Goal: Transaction & Acquisition: Subscribe to service/newsletter

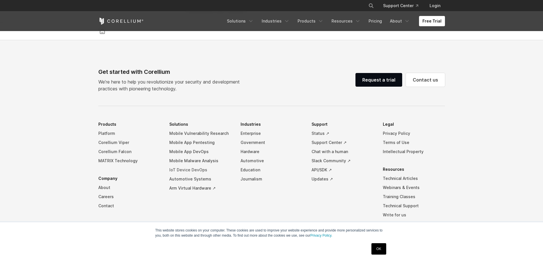
scroll to position [1340, 0]
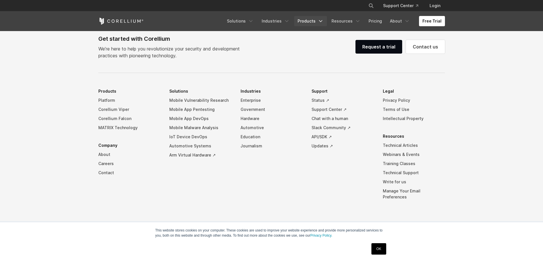
click at [310, 19] on link "Products" at bounding box center [310, 21] width 33 height 10
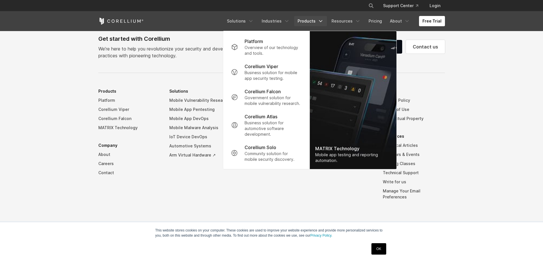
click at [237, 192] on ul "Products Platform Corellium Viper Corellium Falcon MATRIX Technology Company Ab…" at bounding box center [271, 149] width 347 height 124
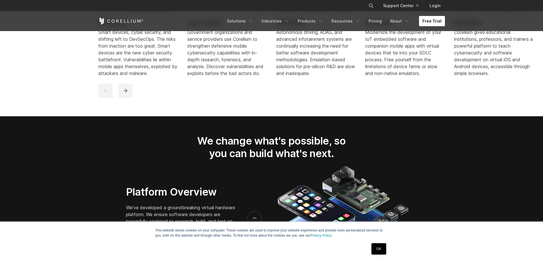
drag, startPoint x: 241, startPoint y: 209, endPoint x: 243, endPoint y: 134, distance: 75.6
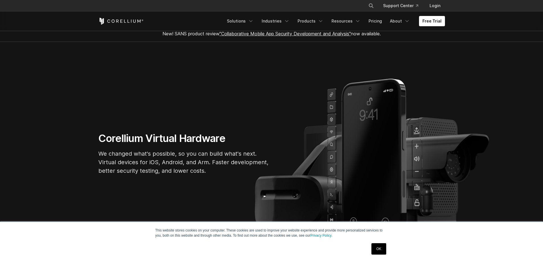
scroll to position [0, 0]
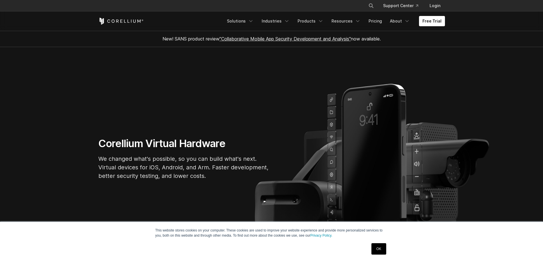
drag, startPoint x: 282, startPoint y: 173, endPoint x: 268, endPoint y: 58, distance: 115.8
click at [436, 23] on link "Free Trial" at bounding box center [432, 21] width 26 height 10
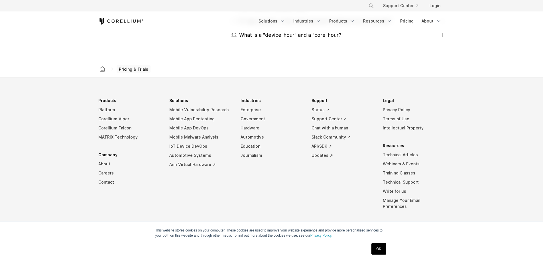
scroll to position [989, 0]
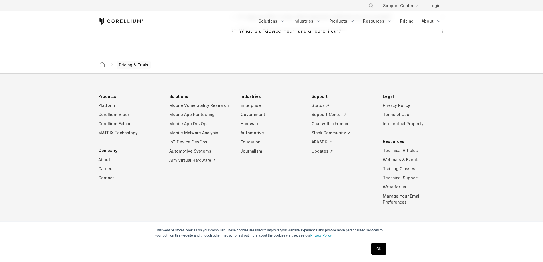
drag, startPoint x: 162, startPoint y: 95, endPoint x: 215, endPoint y: 122, distance: 59.1
click at [215, 122] on ul "Products Platform Corellium Viper Corellium Falcon MATRIX Technology Company Ab…" at bounding box center [271, 154] width 347 height 124
click at [180, 97] on li "Solutions Mobile Vulnerability Research Mobile App Pentesting Mobile App DevOps…" at bounding box center [200, 128] width 62 height 73
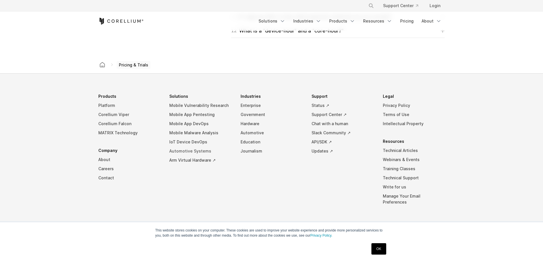
drag, startPoint x: 162, startPoint y: 95, endPoint x: 205, endPoint y: 147, distance: 67.9
click at [205, 141] on ul "Products Platform Corellium Viper Corellium Falcon MATRIX Technology Company Ab…" at bounding box center [271, 154] width 347 height 124
drag, startPoint x: 230, startPoint y: 175, endPoint x: 192, endPoint y: 120, distance: 67.6
click at [193, 120] on li "Solutions Mobile Vulnerability Research Mobile App Pentesting Mobile App DevOps…" at bounding box center [200, 154] width 62 height 124
drag, startPoint x: 182, startPoint y: 193, endPoint x: 162, endPoint y: 190, distance: 20.0
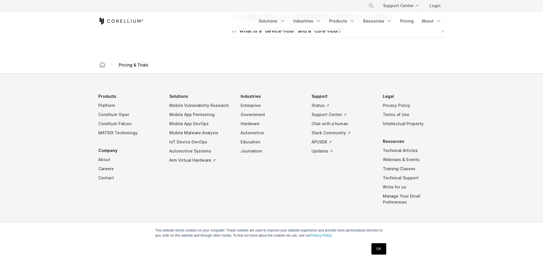
click at [162, 190] on ul "Products Platform Corellium Viper Corellium Falcon MATRIX Technology Company Ab…" at bounding box center [271, 154] width 347 height 124
drag, startPoint x: 197, startPoint y: 215, endPoint x: 177, endPoint y: 221, distance: 21.6
click at [177, 219] on div "Products Platform Corellium Viper Corellium Falcon MATRIX Technology Company Ab…" at bounding box center [272, 174] width 358 height 165
drag, startPoint x: 202, startPoint y: 236, endPoint x: 224, endPoint y: 223, distance: 25.6
click at [224, 223] on div "This website stores cookies on your computer. These cookies are used to improve…" at bounding box center [271, 242] width 285 height 40
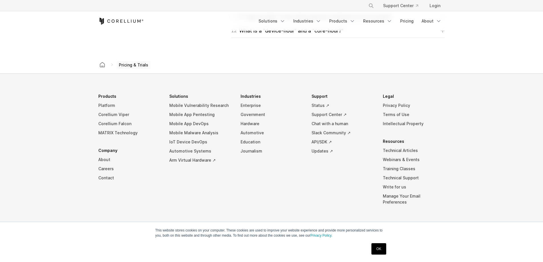
click at [207, 224] on div "This website stores cookies on your computer. These cookies are used to improve…" at bounding box center [271, 242] width 285 height 40
drag, startPoint x: 94, startPoint y: 75, endPoint x: 140, endPoint y: 91, distance: 49.3
click at [140, 91] on footer "Products Platform Corellium Viper Corellium Falcon MATRIX Technology Company Ab…" at bounding box center [271, 171] width 543 height 195
click at [124, 87] on footer "Products Platform Corellium Viper Corellium Falcon MATRIX Technology Company Ab…" at bounding box center [271, 171] width 543 height 195
drag, startPoint x: 125, startPoint y: 50, endPoint x: 163, endPoint y: 61, distance: 40.0
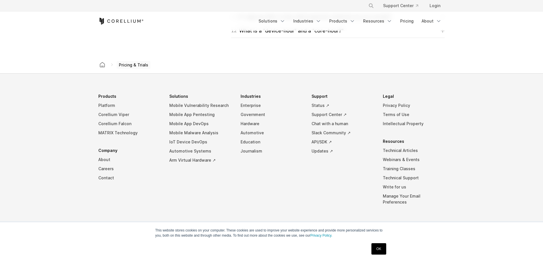
click at [163, 61] on div "Pricing & Trials" at bounding box center [271, 64] width 349 height 17
drag, startPoint x: 162, startPoint y: 65, endPoint x: 130, endPoint y: 70, distance: 32.1
click at [130, 70] on div "Pricing & Trials" at bounding box center [271, 64] width 349 height 17
click at [133, 66] on span "Pricing & Trials" at bounding box center [134, 65] width 34 height 8
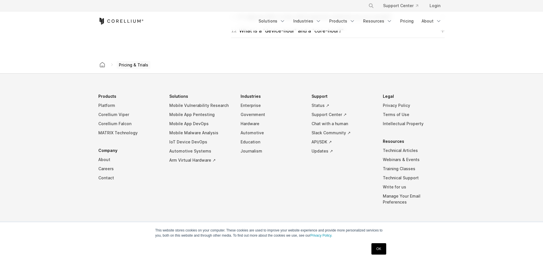
click at [125, 66] on span "Pricing & Trials" at bounding box center [134, 65] width 34 height 8
drag, startPoint x: 131, startPoint y: 66, endPoint x: 105, endPoint y: 72, distance: 26.6
click at [109, 72] on div "Pricing & Trials" at bounding box center [271, 64] width 349 height 17
click at [136, 67] on span "Pricing & Trials" at bounding box center [134, 65] width 34 height 8
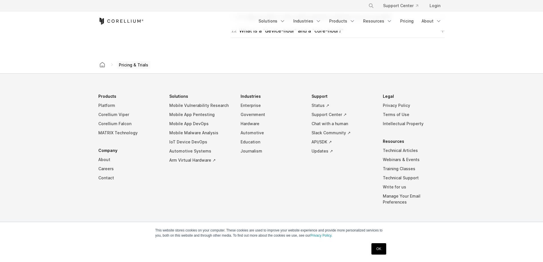
drag, startPoint x: 136, startPoint y: 67, endPoint x: 127, endPoint y: 68, distance: 8.6
click at [127, 68] on span "Pricing & Trials" at bounding box center [134, 65] width 34 height 8
click at [138, 65] on span "Pricing & Trials" at bounding box center [134, 65] width 34 height 8
drag, startPoint x: 138, startPoint y: 65, endPoint x: 126, endPoint y: 67, distance: 11.8
click at [126, 67] on span "Pricing & Trials" at bounding box center [134, 65] width 34 height 8
